Goal: Task Accomplishment & Management: Manage account settings

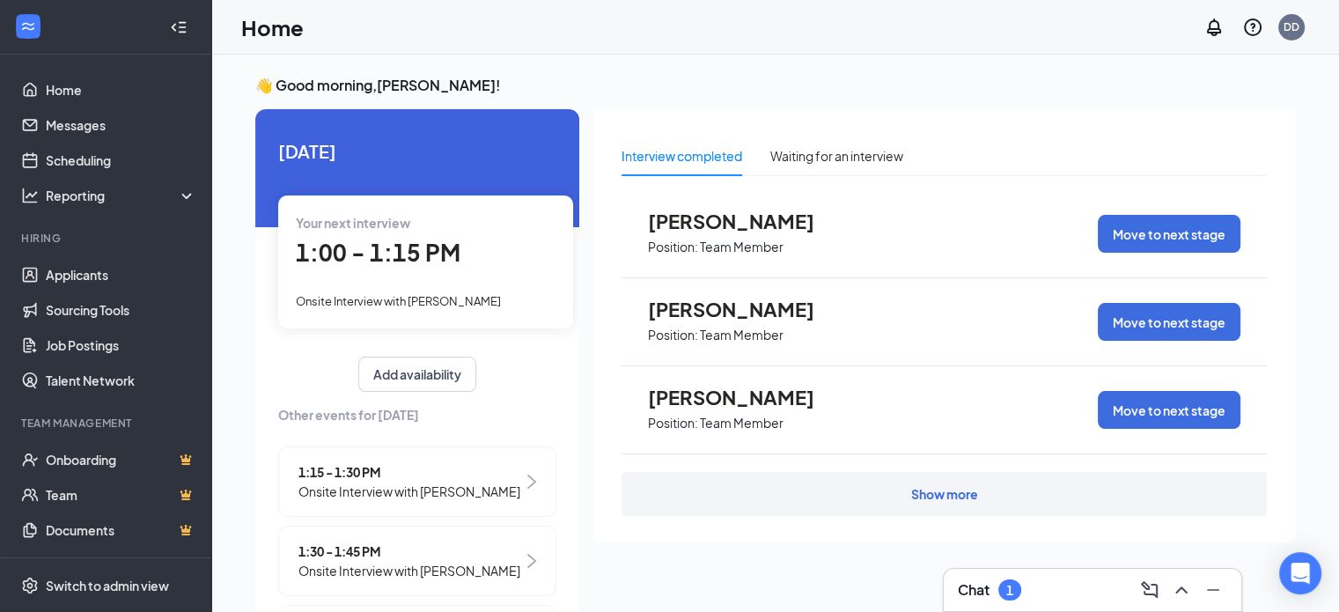
click at [965, 424] on div "Zamia Alford Position: Team Member Move to next stage" at bounding box center [943, 410] width 645 height 88
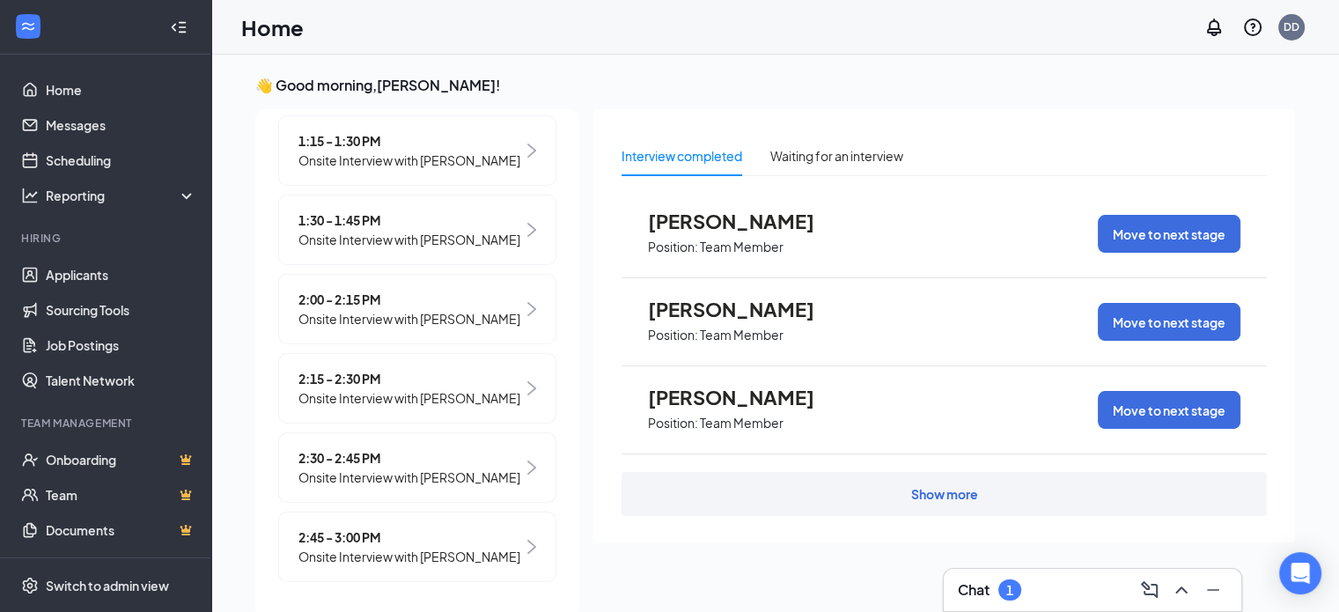
click at [452, 529] on span "2:45 - 3:00 PM" at bounding box center [409, 536] width 222 height 19
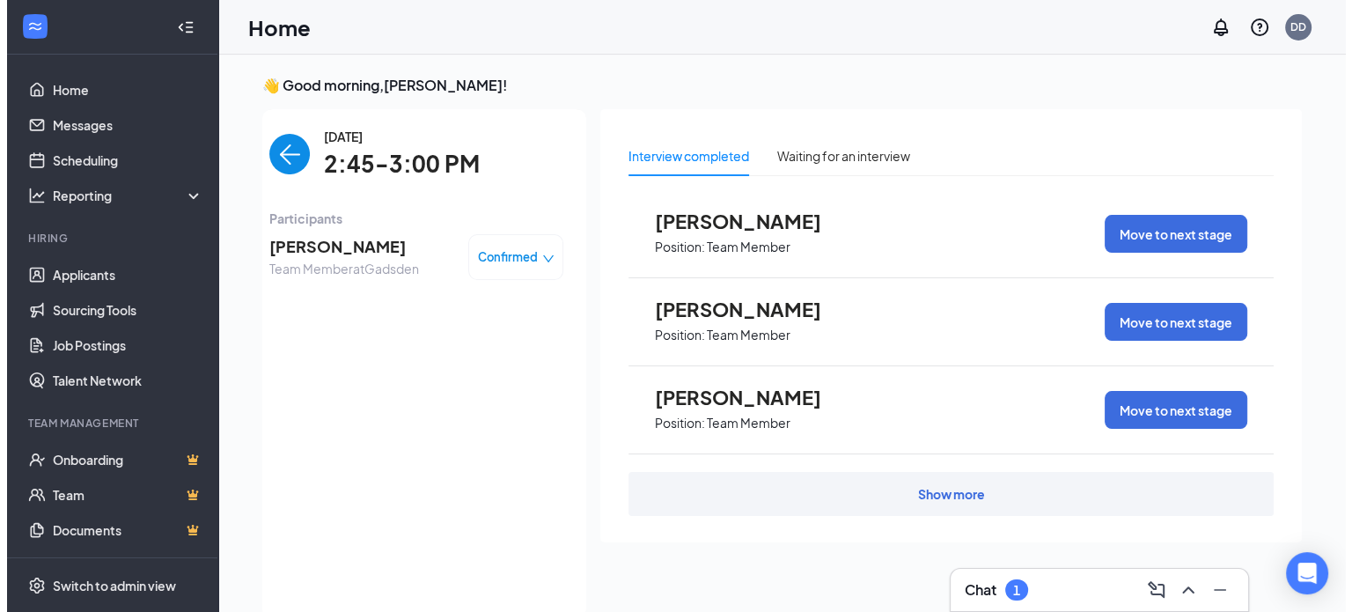
scroll to position [7, 0]
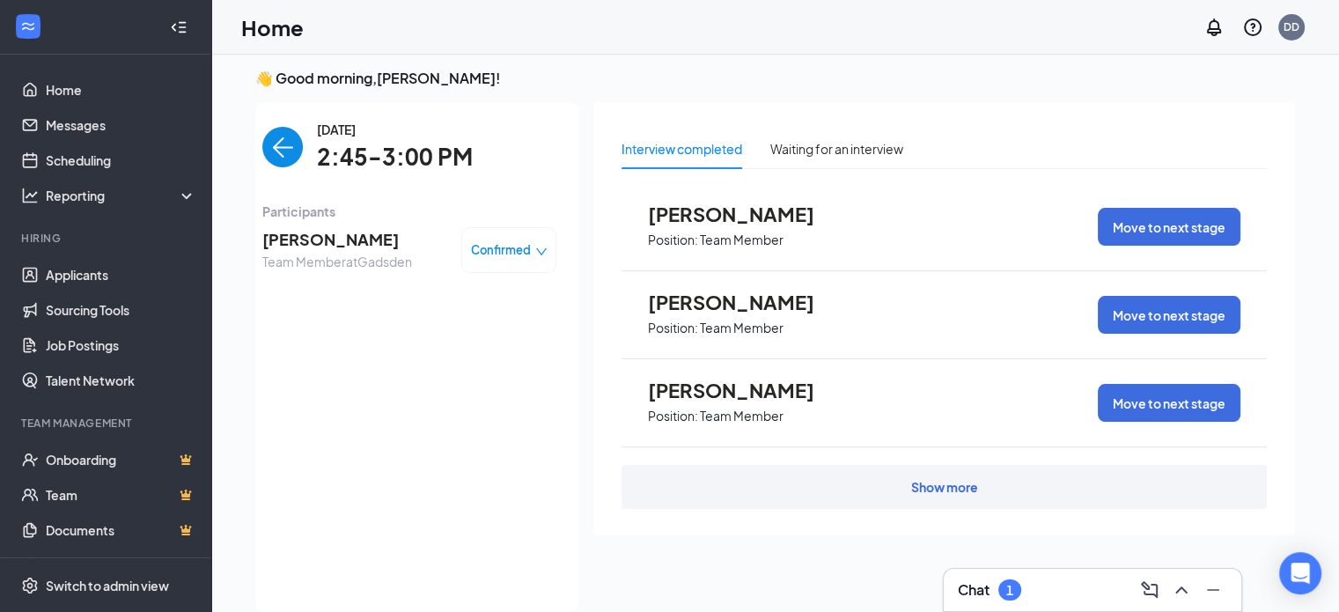
click at [375, 249] on span "[PERSON_NAME]" at bounding box center [337, 239] width 150 height 25
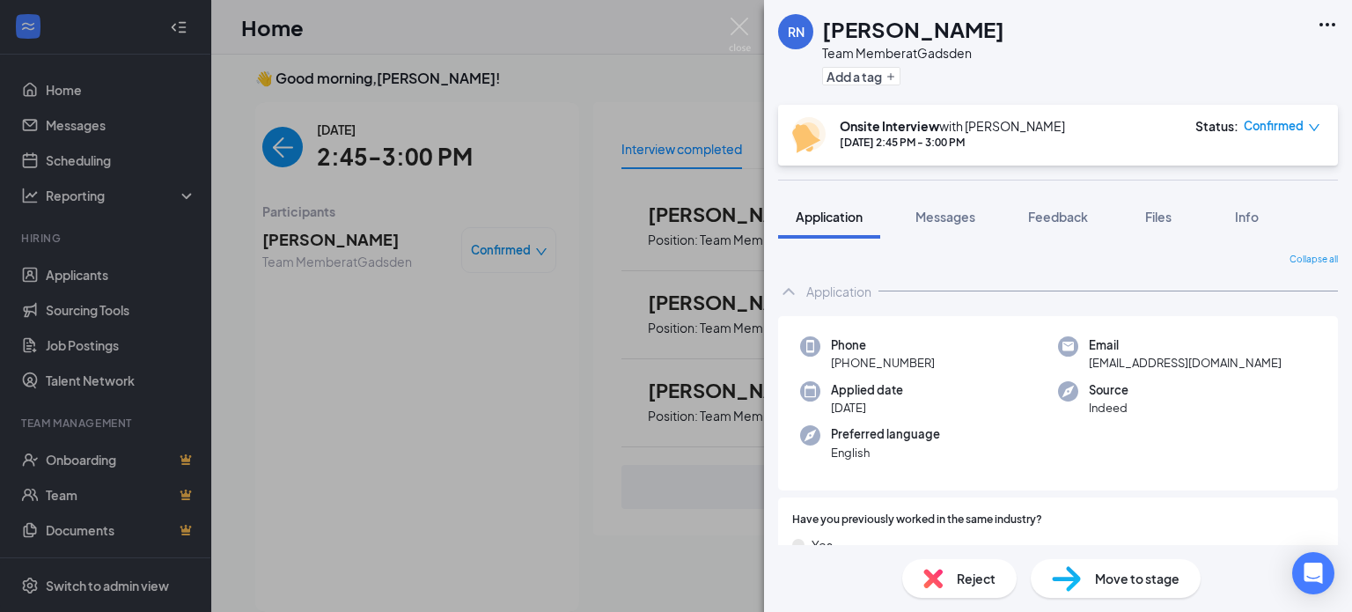
click at [982, 345] on div "Phone +1 (938) 235-9054" at bounding box center [929, 354] width 258 height 36
click at [602, 126] on div "RN [PERSON_NAME] Team Member at Gadsden Add a tag Onsite Interview with [PERSON…" at bounding box center [676, 306] width 1352 height 612
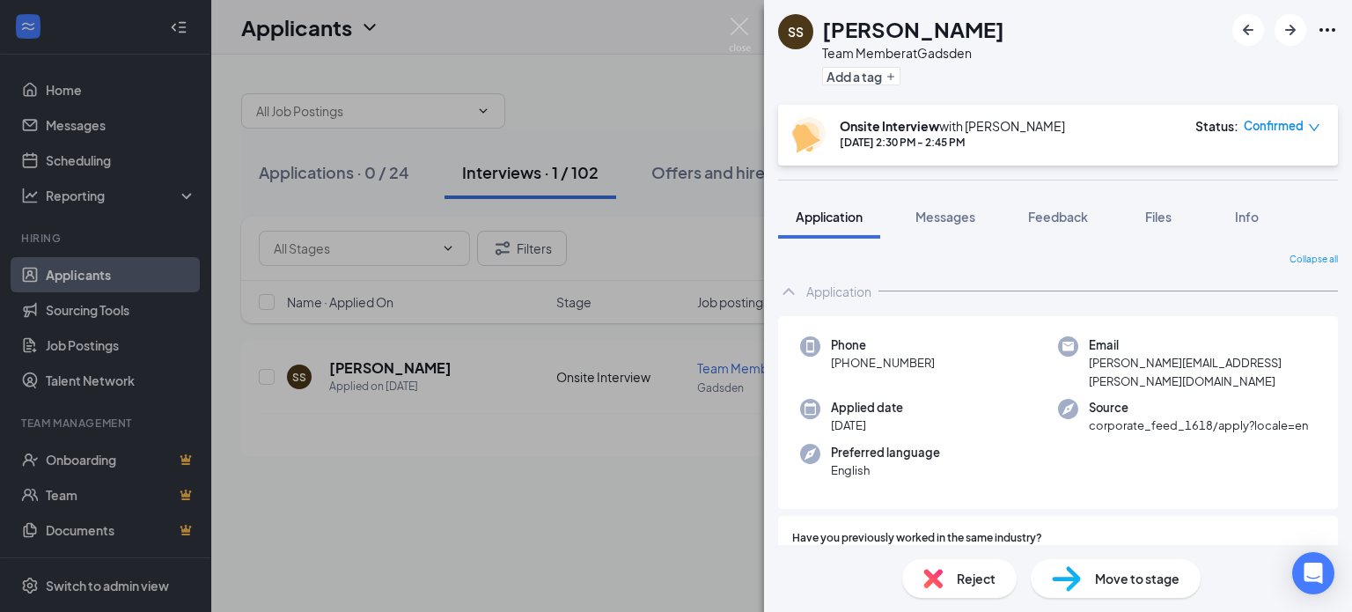
click at [617, 85] on div "SS [PERSON_NAME] Team Member at Gadsden Add a tag Onsite Interview with [PERSON…" at bounding box center [676, 306] width 1352 height 612
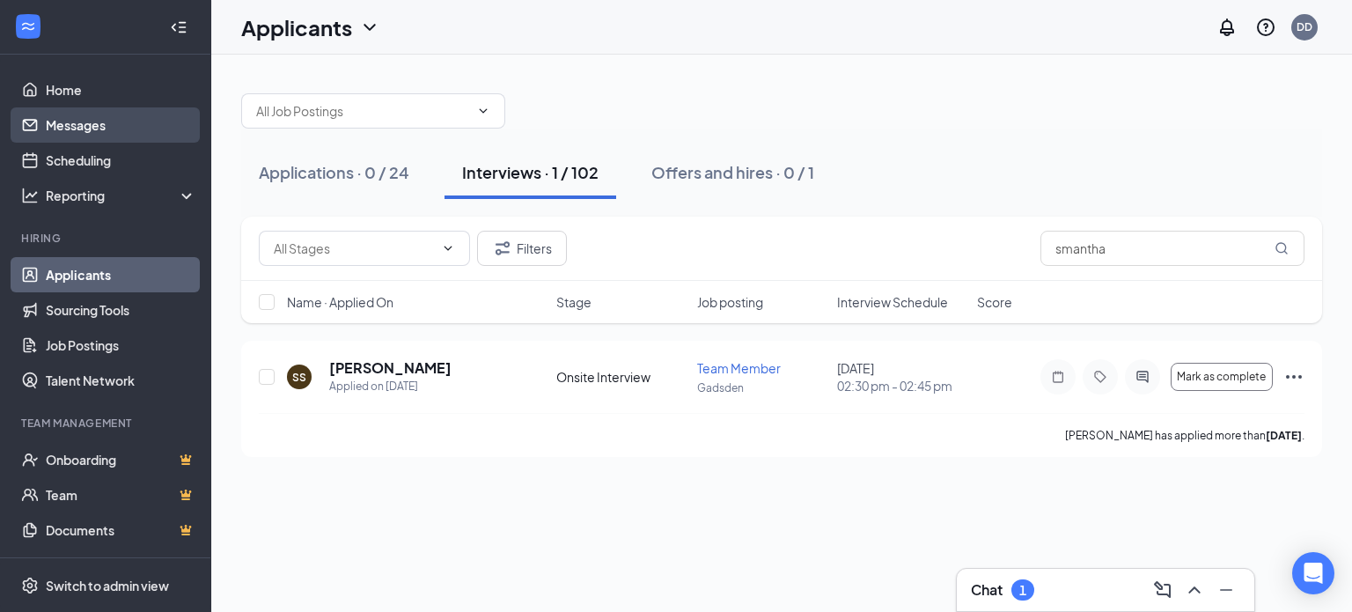
click at [98, 126] on link "Messages" at bounding box center [121, 124] width 151 height 35
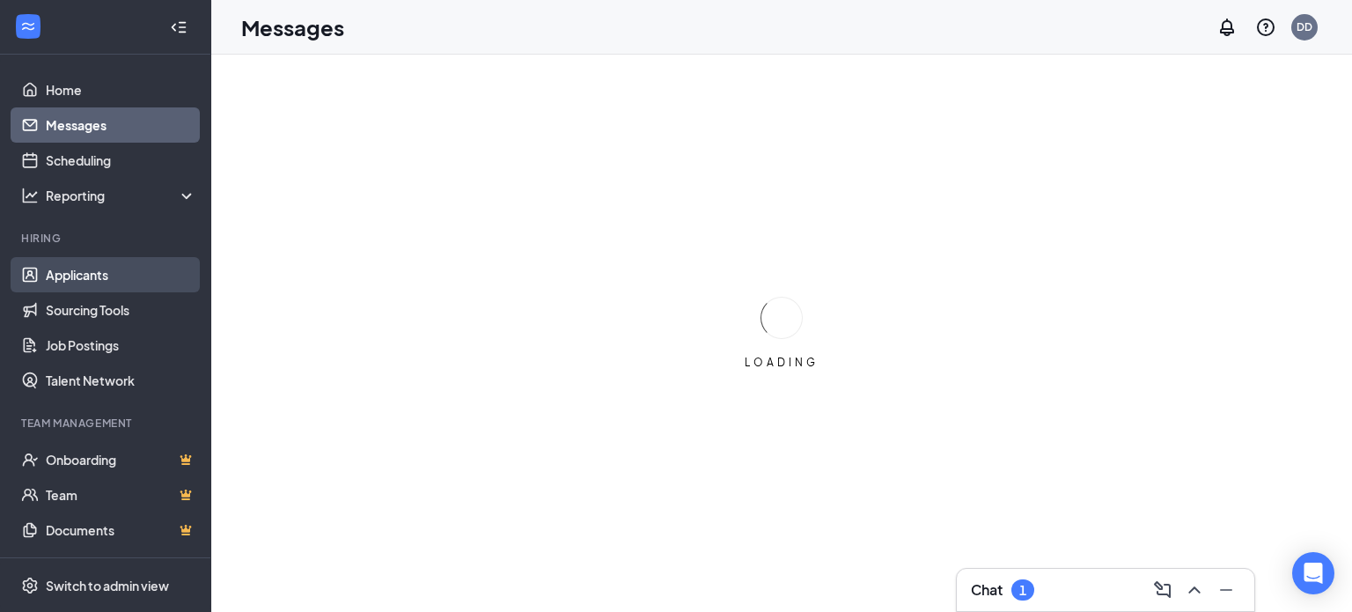
click at [98, 278] on link "Applicants" at bounding box center [121, 274] width 151 height 35
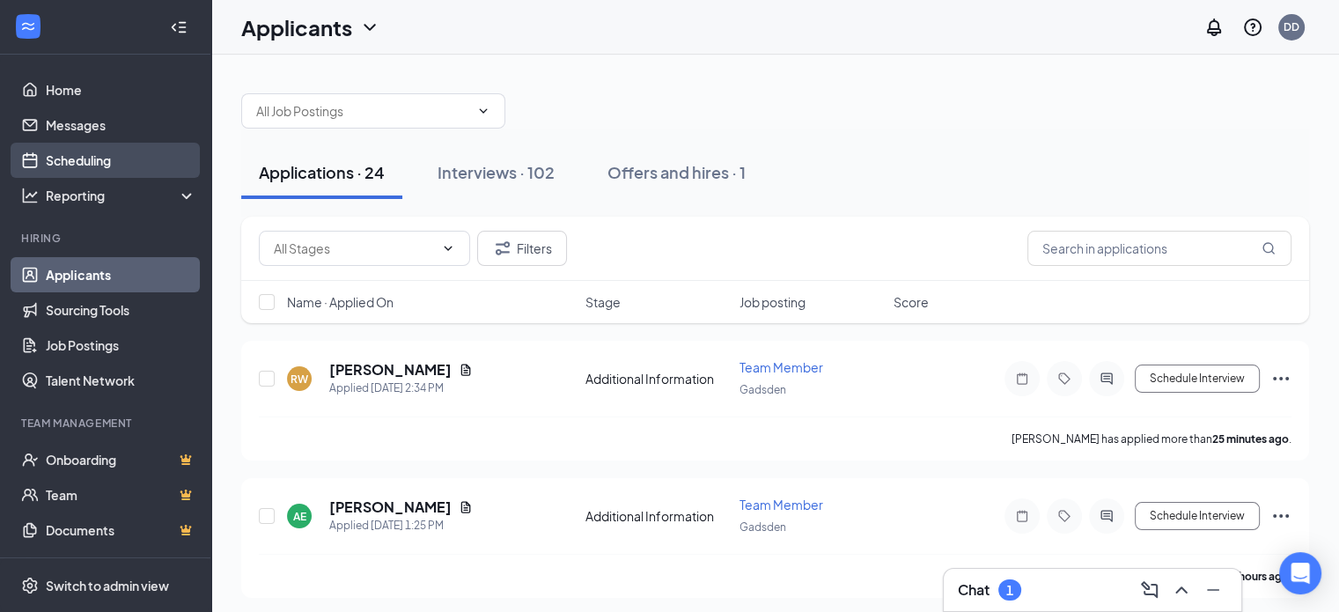
click at [98, 162] on link "Scheduling" at bounding box center [121, 160] width 151 height 35
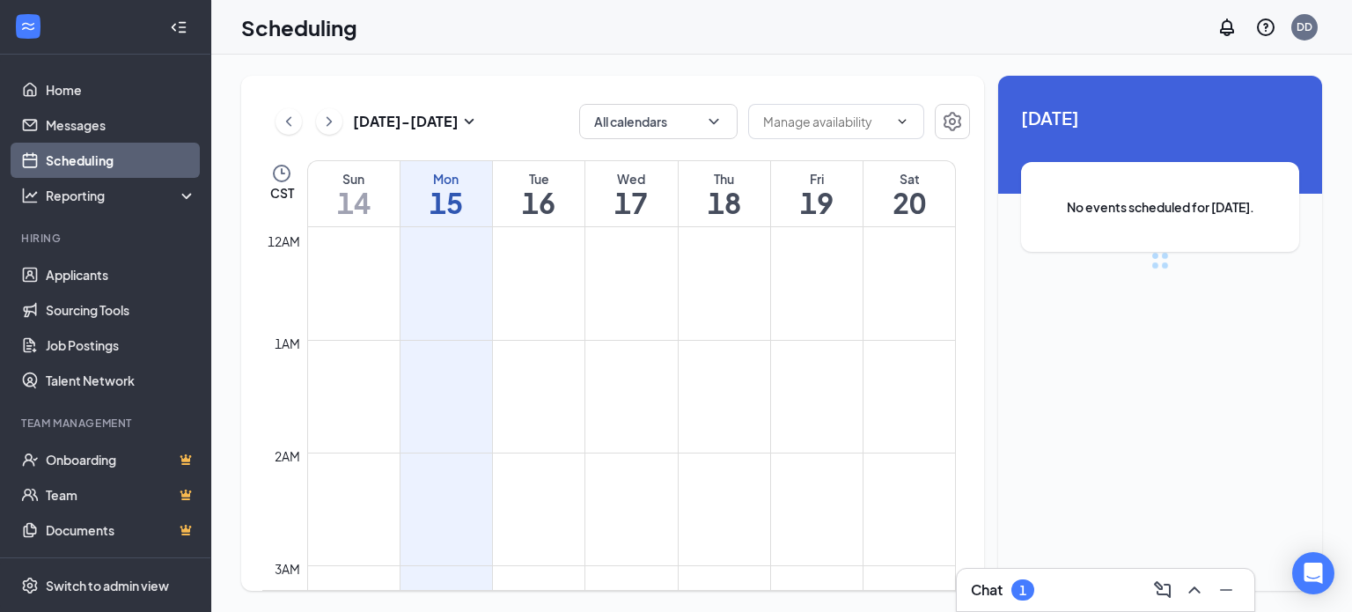
scroll to position [865, 0]
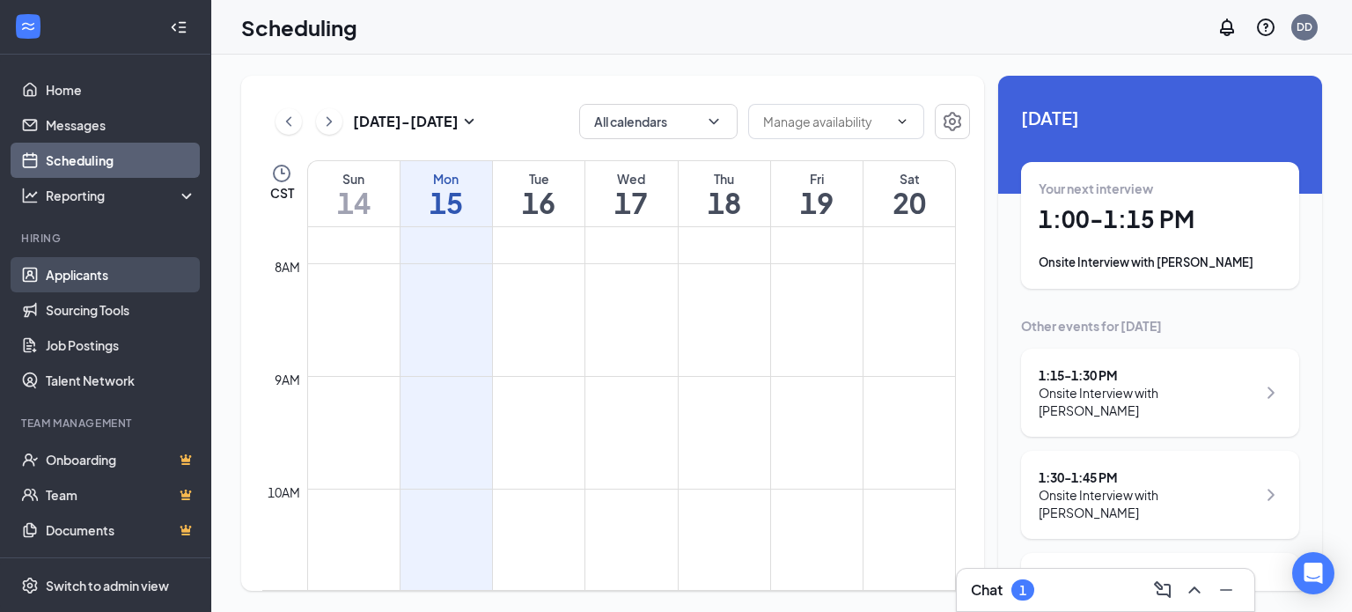
click at [100, 283] on link "Applicants" at bounding box center [121, 274] width 151 height 35
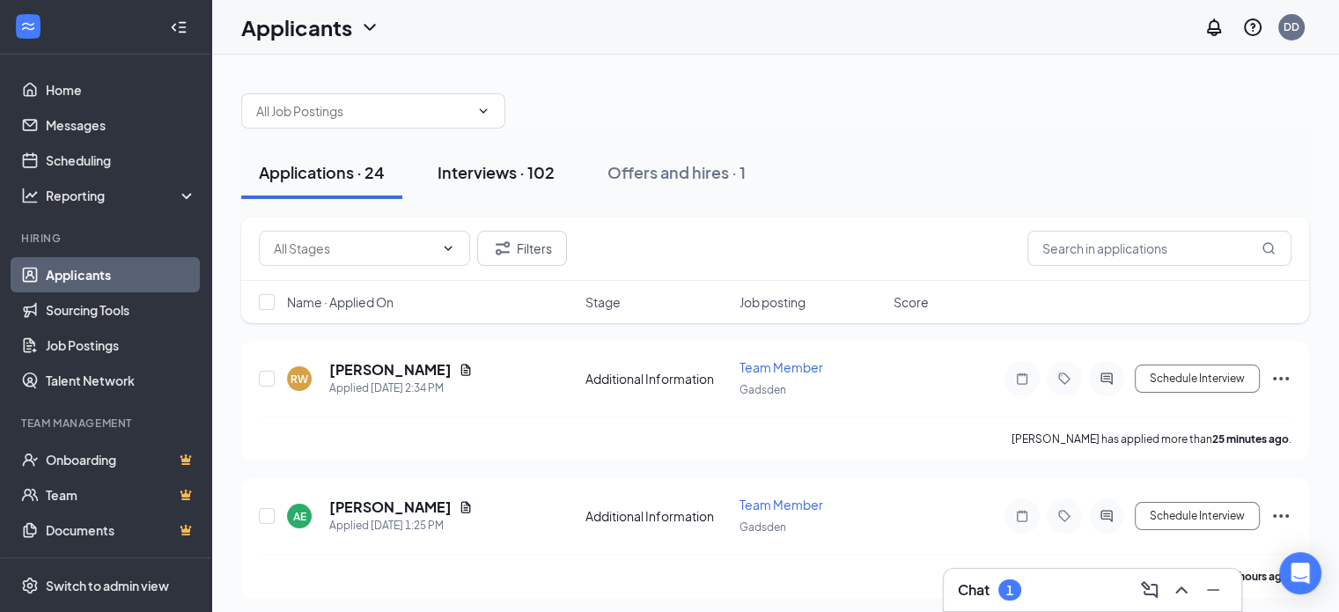
click at [492, 188] on button "Interviews · 102" at bounding box center [496, 172] width 152 height 53
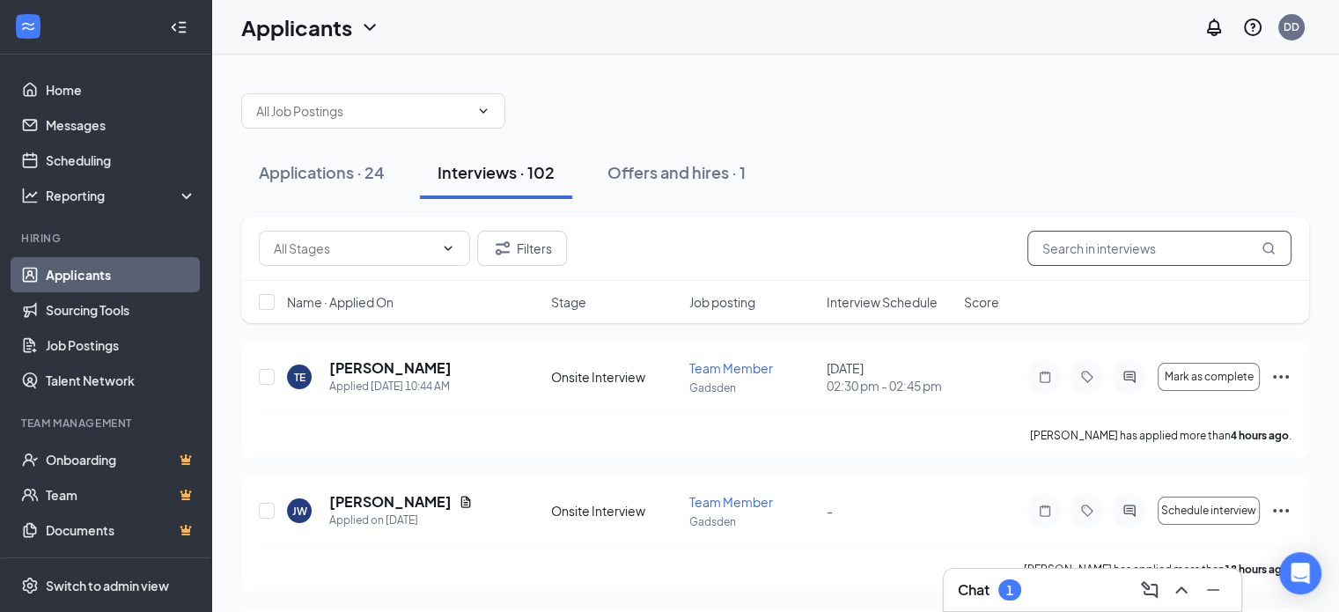
click at [1160, 245] on input "text" at bounding box center [1159, 248] width 264 height 35
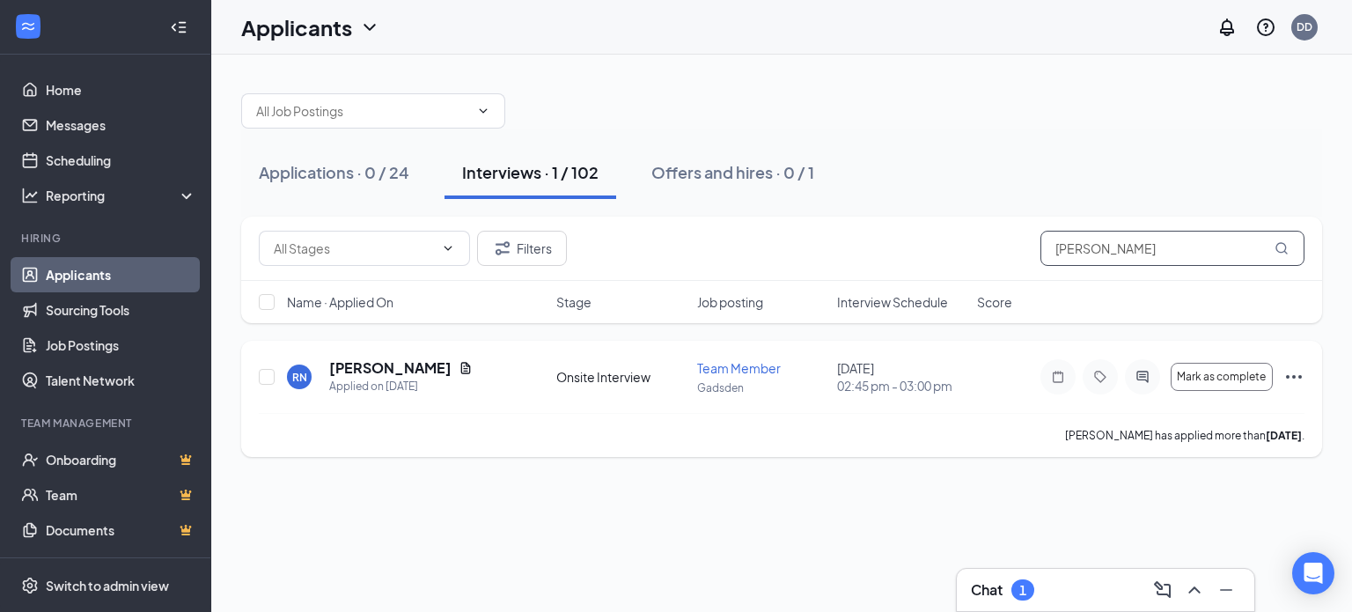
type input "[PERSON_NAME]"
click at [412, 365] on h5 "[PERSON_NAME]" at bounding box center [390, 367] width 122 height 19
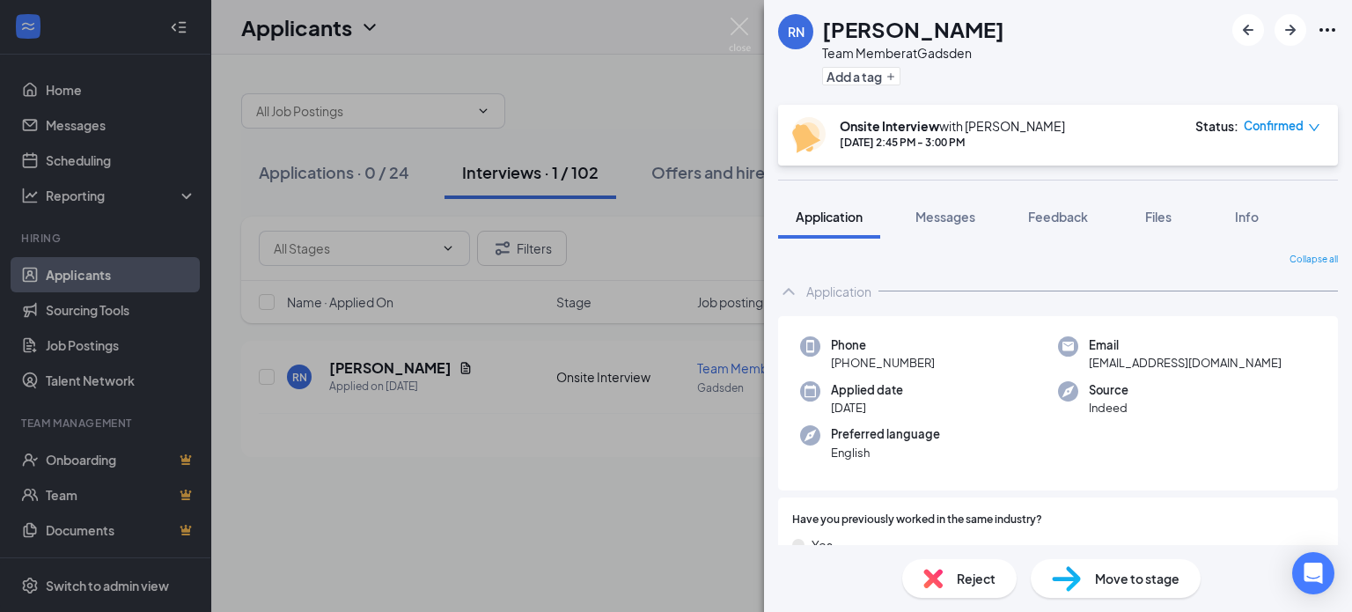
click at [938, 288] on div "Application" at bounding box center [1058, 291] width 560 height 35
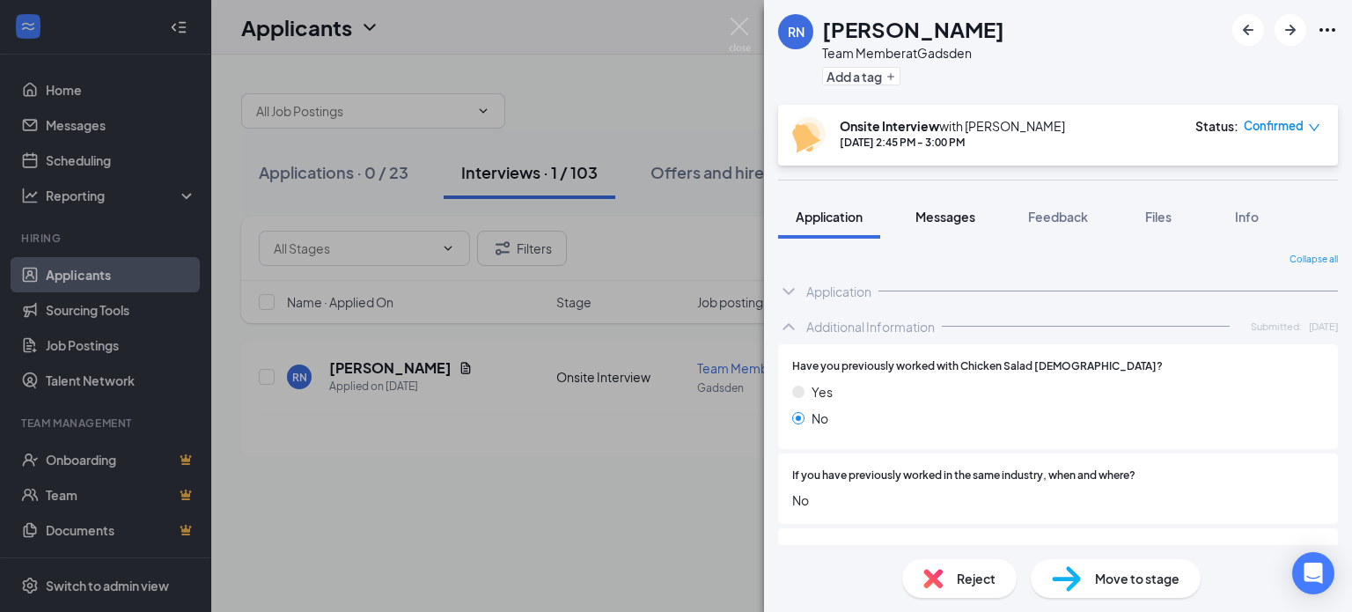
click at [940, 224] on button "Messages" at bounding box center [945, 217] width 95 height 44
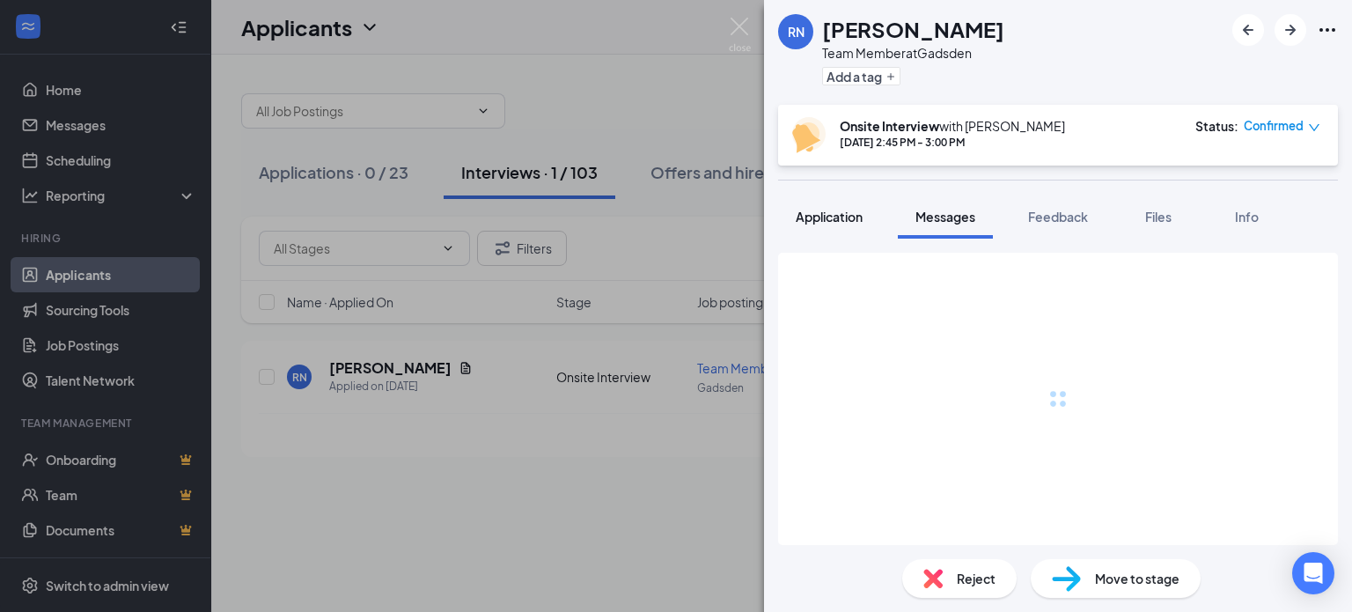
click at [846, 212] on span "Application" at bounding box center [829, 217] width 67 height 16
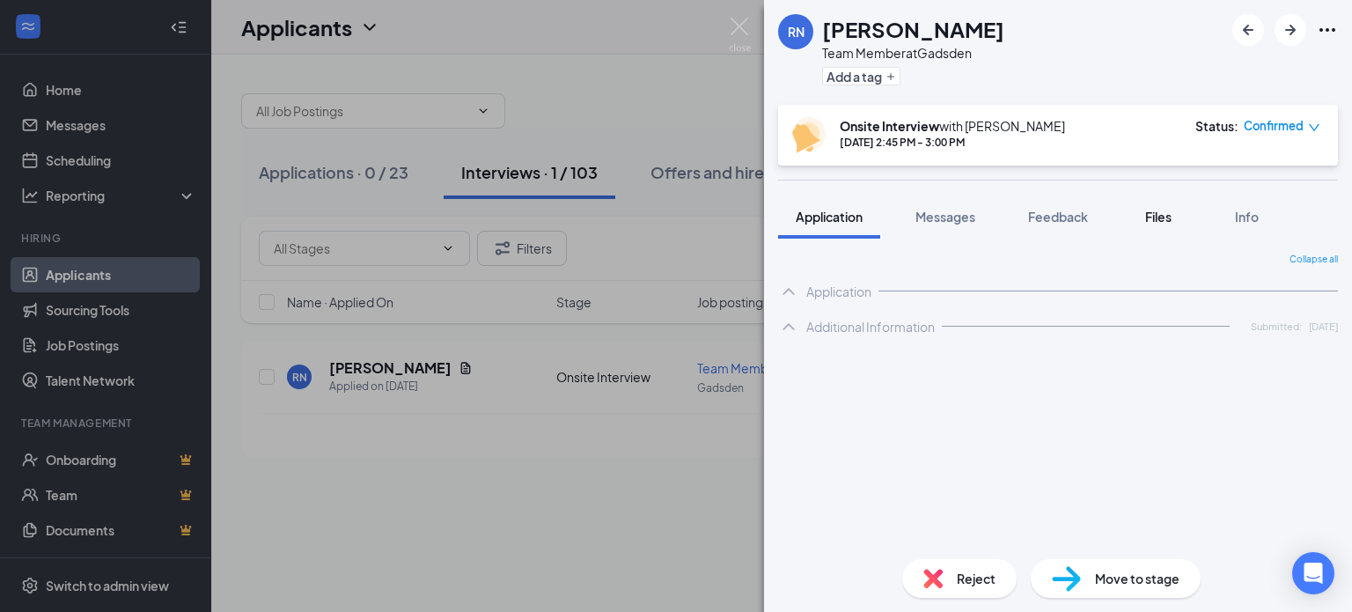
click at [1165, 221] on span "Files" at bounding box center [1158, 217] width 26 height 16
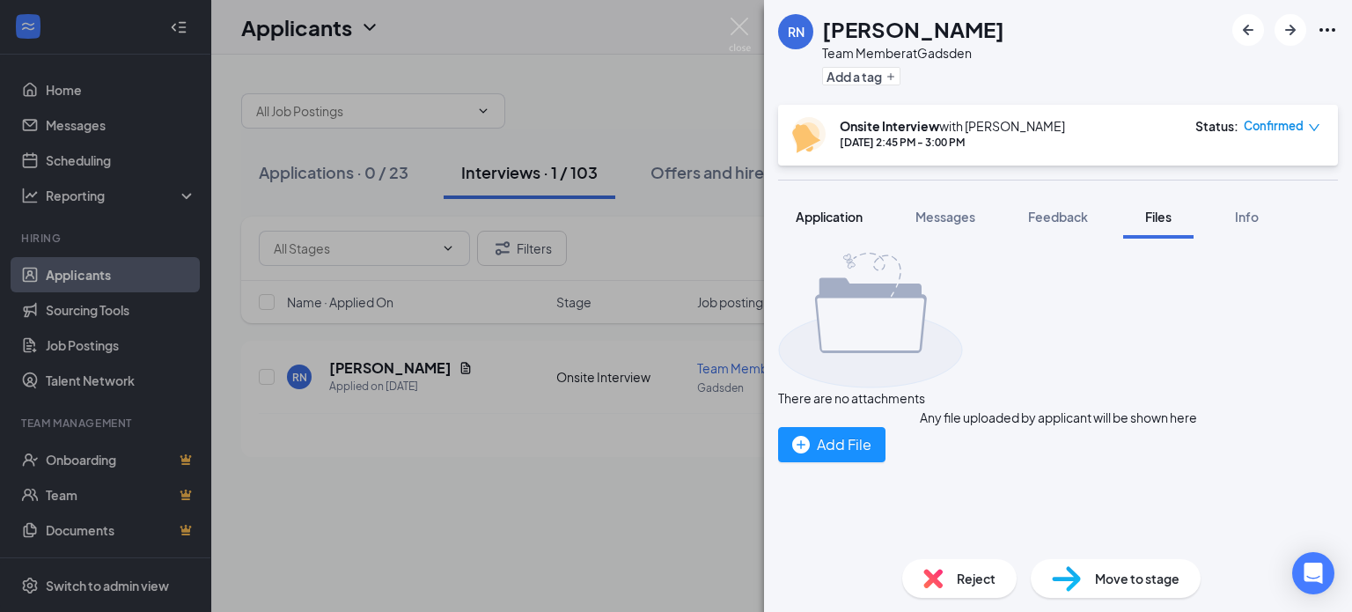
click at [863, 232] on button "Application" at bounding box center [829, 217] width 102 height 44
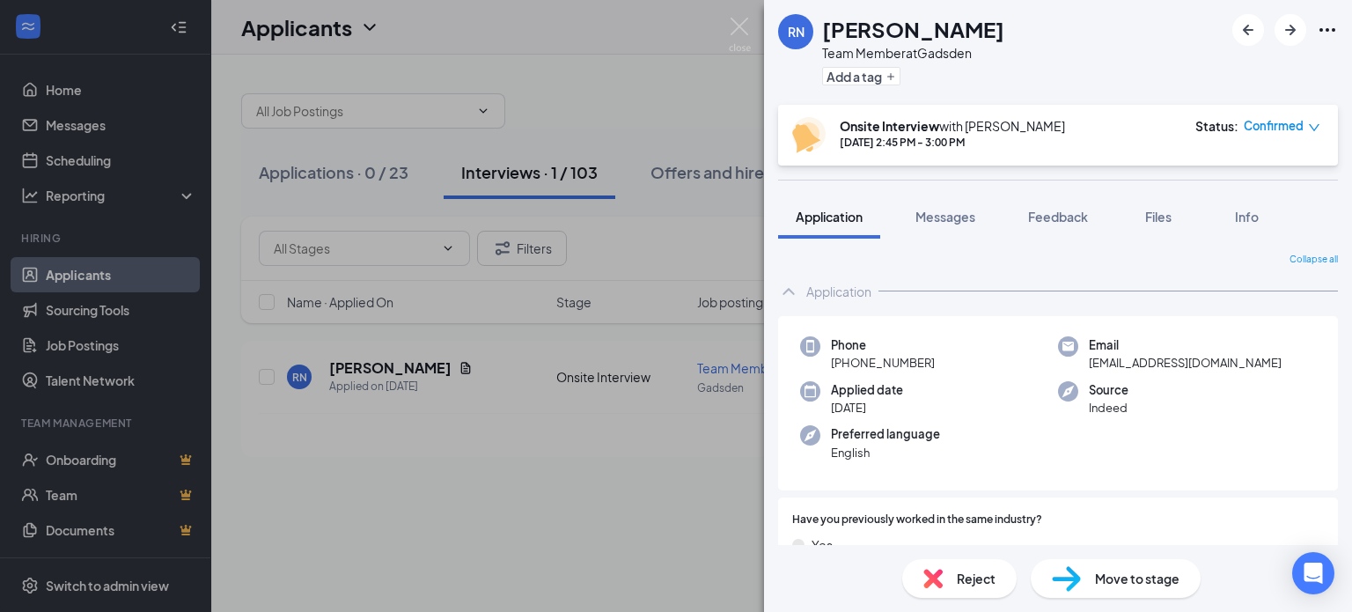
click at [620, 126] on div "RN [PERSON_NAME] Team Member at Gadsden Add a tag Onsite Interview with [PERSON…" at bounding box center [676, 306] width 1352 height 612
